Goal: Navigation & Orientation: Find specific page/section

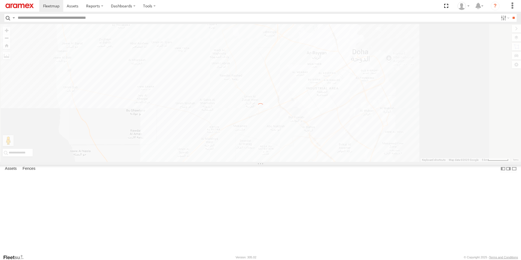
click at [0, 0] on label "×" at bounding box center [0, 0] width 0 height 0
click at [52, 8] on span at bounding box center [51, 5] width 16 height 5
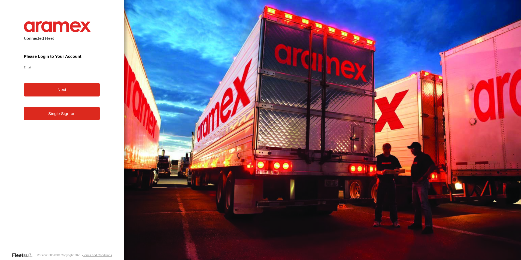
click at [111, 136] on div "Connected Fleet Please Login to Your Account Email Enter a valid login email ad…" at bounding box center [62, 130] width 124 height 260
click at [81, 113] on link "Single Sign-on" at bounding box center [62, 113] width 76 height 13
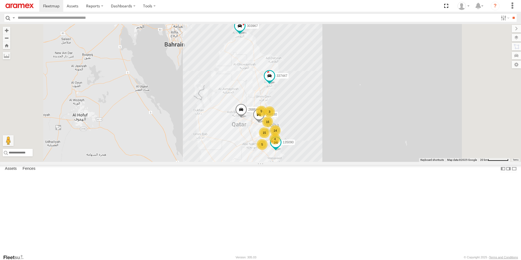
scroll to position [781, 0]
click at [0, 0] on div "332531" at bounding box center [0, 0] width 0 height 0
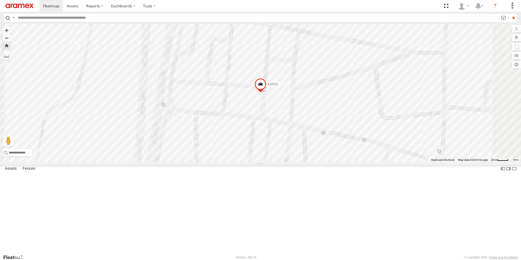
click at [266, 93] on span at bounding box center [260, 85] width 12 height 15
